Goal: Information Seeking & Learning: Learn about a topic

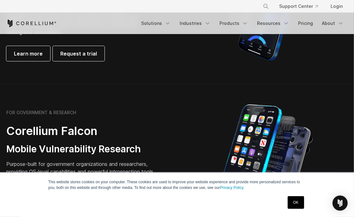
scroll to position [240, 0]
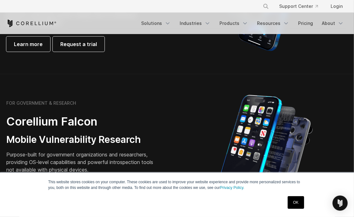
click at [300, 202] on link "OK" at bounding box center [296, 202] width 16 height 13
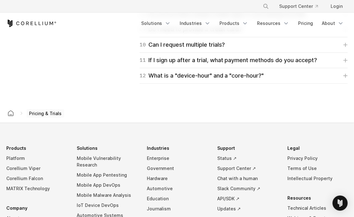
scroll to position [1091, 0]
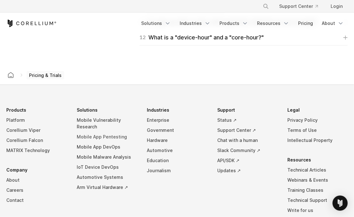
click at [109, 134] on link "Mobile App Pentesting" at bounding box center [107, 137] width 60 height 10
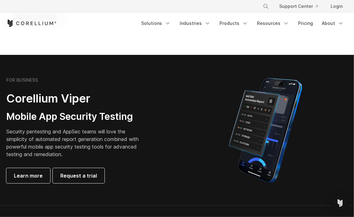
scroll to position [110, 0]
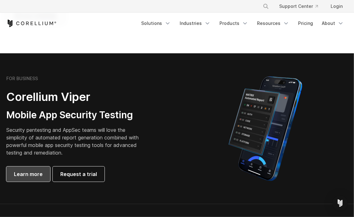
click at [28, 176] on span "Learn more" at bounding box center [28, 174] width 29 height 8
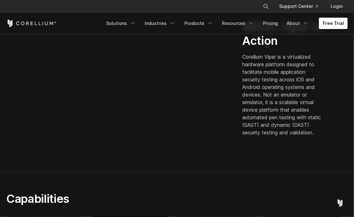
scroll to position [143, 0]
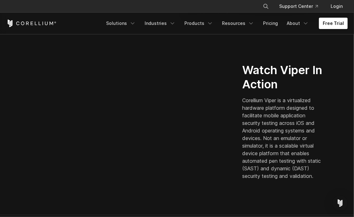
click at [300, 129] on p "Corellium Viper is a virtualized hardware platform designed to facilitate mobil…" at bounding box center [282, 138] width 81 height 83
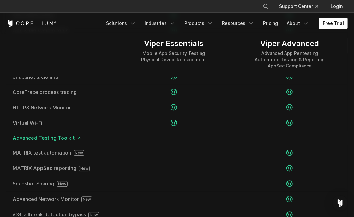
scroll to position [1003, 0]
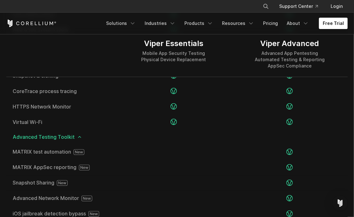
click at [66, 137] on span "Advanced Testing Toolkit" at bounding box center [177, 136] width 329 height 5
click at [80, 138] on icon at bounding box center [79, 136] width 5 height 5
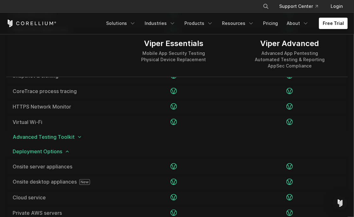
click at [80, 138] on icon at bounding box center [79, 136] width 5 height 5
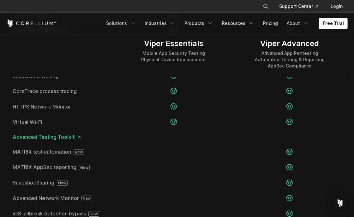
click at [80, 138] on icon at bounding box center [79, 136] width 5 height 5
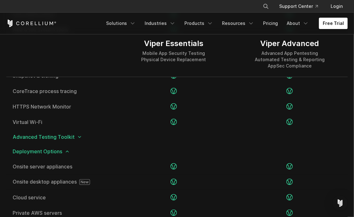
click at [78, 137] on icon at bounding box center [79, 136] width 5 height 5
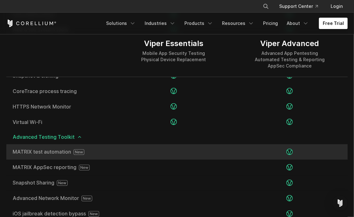
click at [52, 155] on span "MATRIX test automation" at bounding box center [61, 152] width 97 height 6
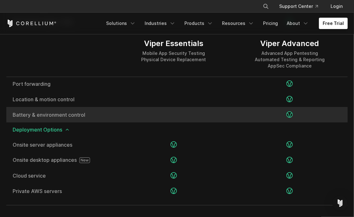
scroll to position [1226, 0]
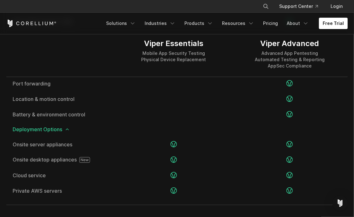
click at [68, 130] on icon at bounding box center [67, 129] width 5 height 5
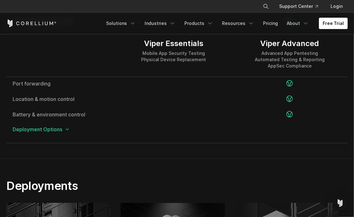
click at [68, 130] on icon at bounding box center [67, 129] width 5 height 5
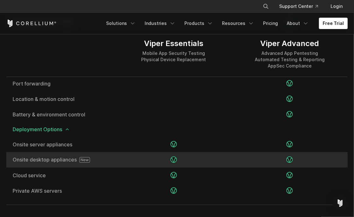
click at [83, 161] on icon at bounding box center [85, 159] width 8 height 3
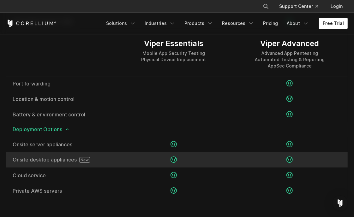
click at [83, 161] on icon at bounding box center [85, 159] width 8 height 3
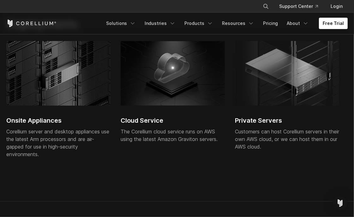
scroll to position [1450, 0]
click at [153, 189] on section "Deployments Onsite Appliances Corellium server and desktop appliances use the l…" at bounding box center [177, 99] width 354 height 205
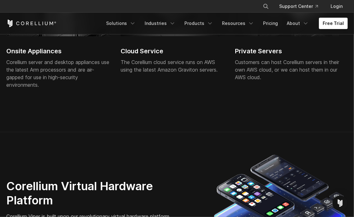
scroll to position [1506, 0]
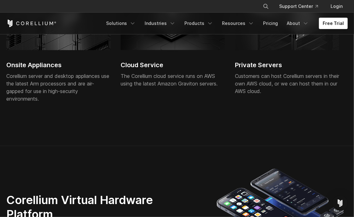
click at [261, 72] on div "Customers can host Corellium servers in their own AWS cloud, or we can host the…" at bounding box center [287, 83] width 104 height 23
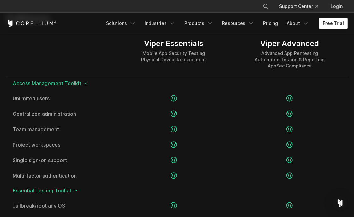
scroll to position [791, 0]
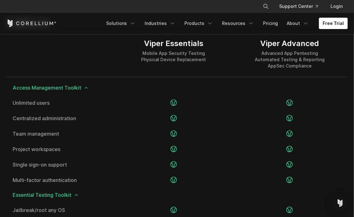
click at [86, 89] on icon at bounding box center [86, 87] width 5 height 5
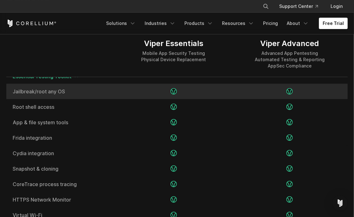
scroll to position [812, 0]
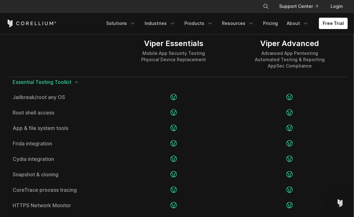
click at [75, 83] on icon at bounding box center [76, 82] width 5 height 5
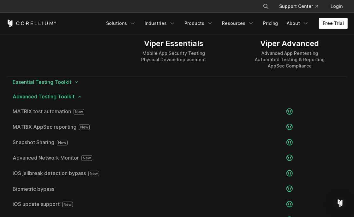
click at [75, 83] on icon at bounding box center [76, 82] width 5 height 5
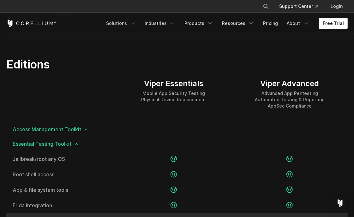
scroll to position [749, 0]
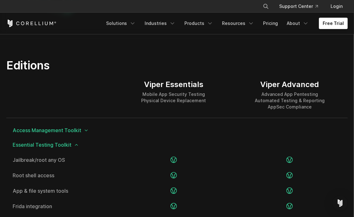
click at [77, 145] on icon at bounding box center [76, 144] width 5 height 5
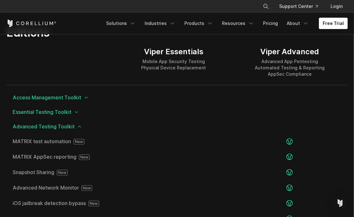
scroll to position [782, 0]
click at [77, 112] on polyline at bounding box center [76, 111] width 3 height 1
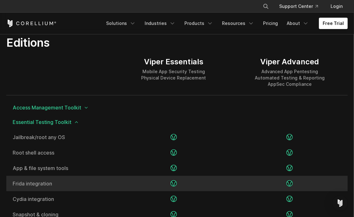
scroll to position [771, 0]
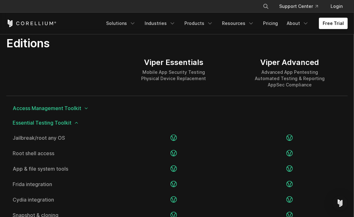
click at [76, 123] on icon at bounding box center [76, 122] width 5 height 5
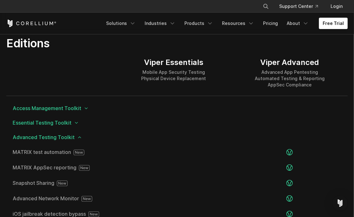
click at [77, 138] on icon at bounding box center [79, 137] width 5 height 5
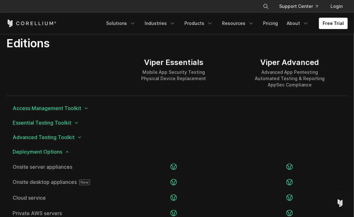
click at [66, 152] on icon at bounding box center [67, 151] width 5 height 5
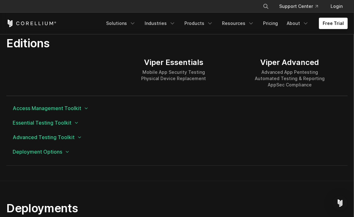
click at [80, 139] on icon at bounding box center [79, 137] width 5 height 5
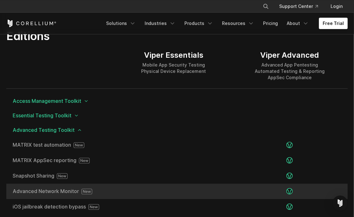
scroll to position [777, 0]
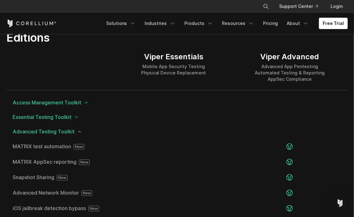
click at [79, 133] on icon at bounding box center [79, 131] width 5 height 5
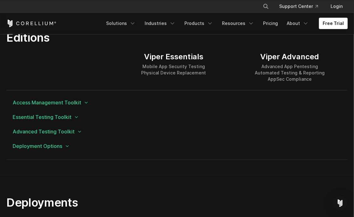
click at [76, 116] on icon at bounding box center [76, 117] width 5 height 5
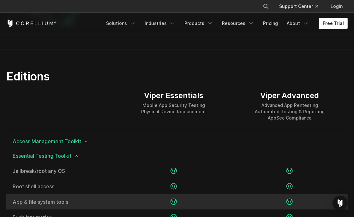
scroll to position [725, 0]
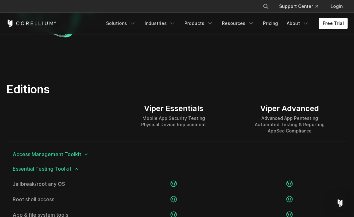
click at [77, 169] on icon at bounding box center [76, 168] width 5 height 5
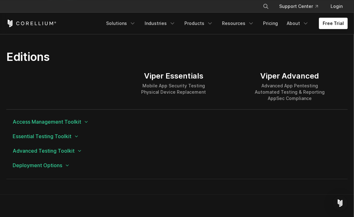
scroll to position [750, 0]
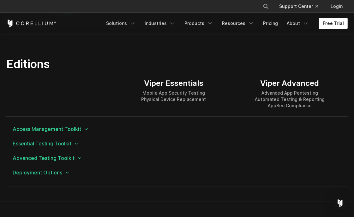
click at [79, 159] on icon at bounding box center [79, 158] width 5 height 5
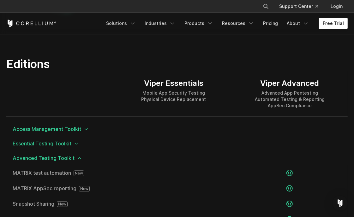
click at [79, 159] on icon at bounding box center [79, 158] width 5 height 5
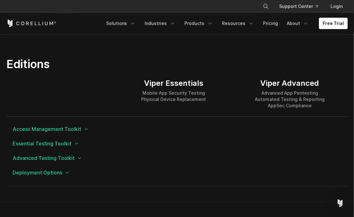
click at [68, 174] on icon at bounding box center [67, 172] width 5 height 5
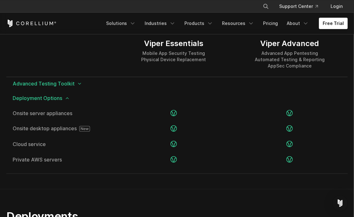
scroll to position [826, 0]
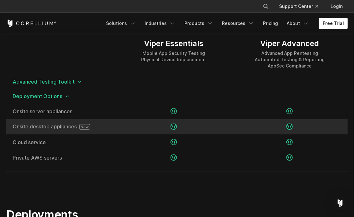
click at [64, 127] on span "Onsite desktop appliances" at bounding box center [61, 127] width 97 height 6
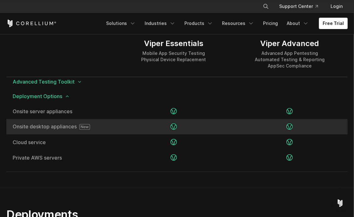
click at [64, 127] on span "Onsite desktop appliances" at bounding box center [61, 127] width 97 height 6
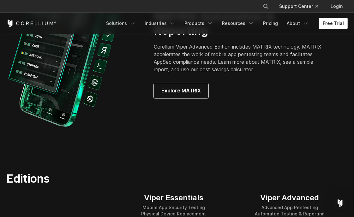
scroll to position [623, 0]
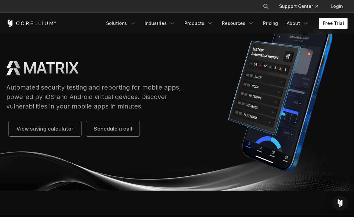
scroll to position [11, 0]
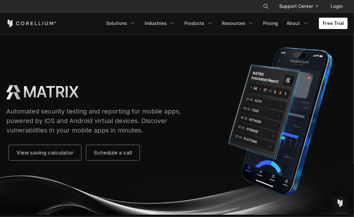
click at [268, 6] on icon "Search" at bounding box center [265, 6] width 5 height 5
click at [236, 8] on input "Search our site..." at bounding box center [233, 6] width 51 height 9
paste input "**********"
type input "**********"
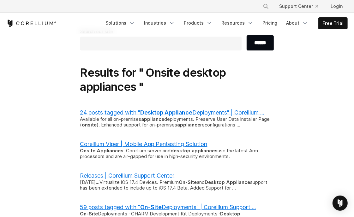
scroll to position [45, 0]
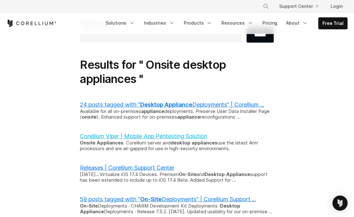
click at [181, 138] on link "Corellium Viper | Mobile App Pentesting Solution" at bounding box center [143, 136] width 127 height 7
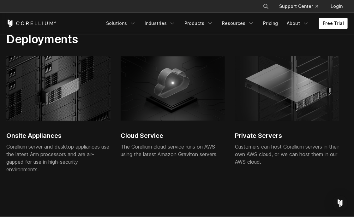
scroll to position [1484, 0]
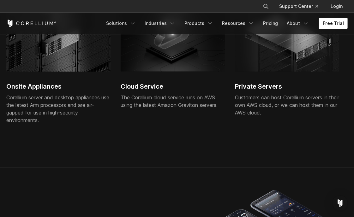
click at [47, 86] on h2 "Onsite Appliances" at bounding box center [58, 86] width 104 height 9
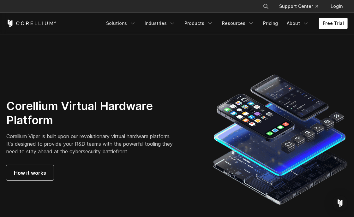
scroll to position [1611, 0]
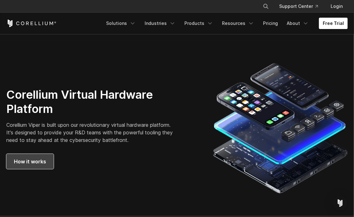
click at [35, 158] on span "How it works" at bounding box center [30, 162] width 32 height 8
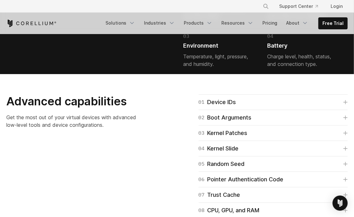
scroll to position [1510, 0]
